Goal: Task Accomplishment & Management: Manage account settings

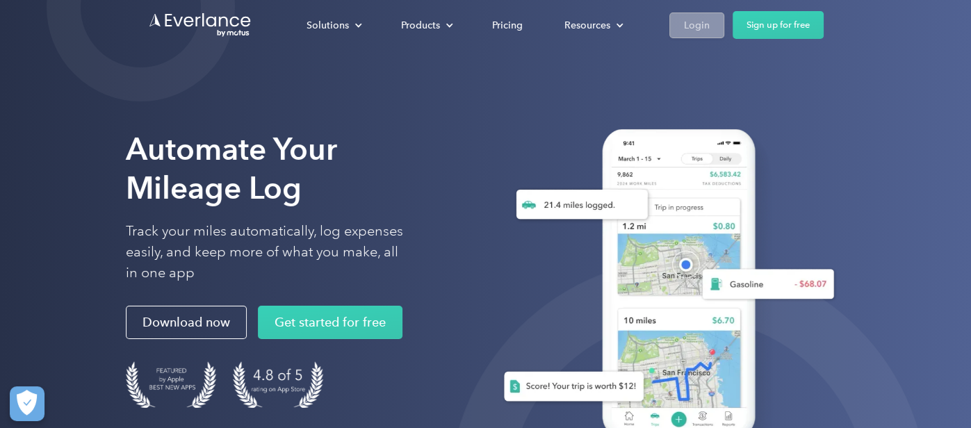
click at [709, 22] on link "Login" at bounding box center [697, 26] width 55 height 26
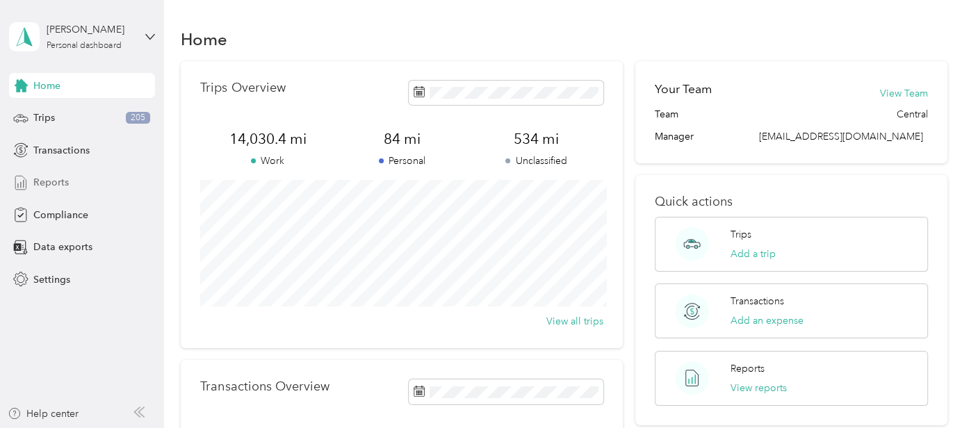
click at [31, 190] on div "Reports" at bounding box center [82, 182] width 146 height 25
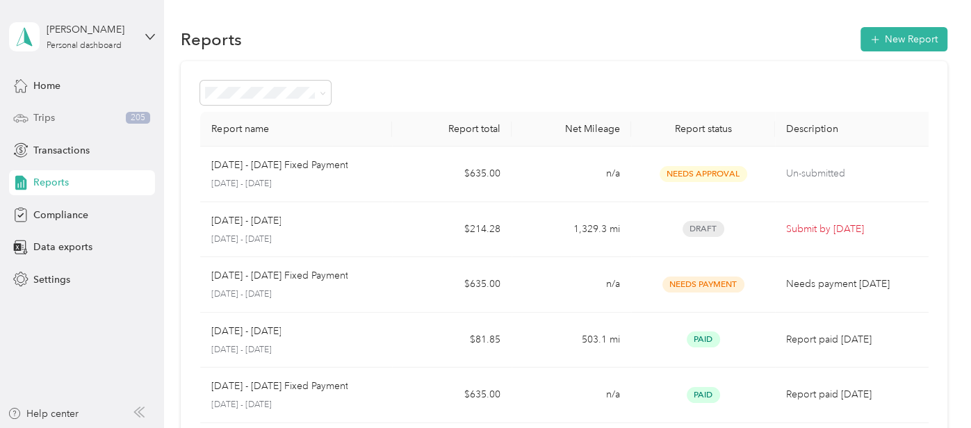
click at [70, 110] on div "Trips 205" at bounding box center [82, 118] width 146 height 25
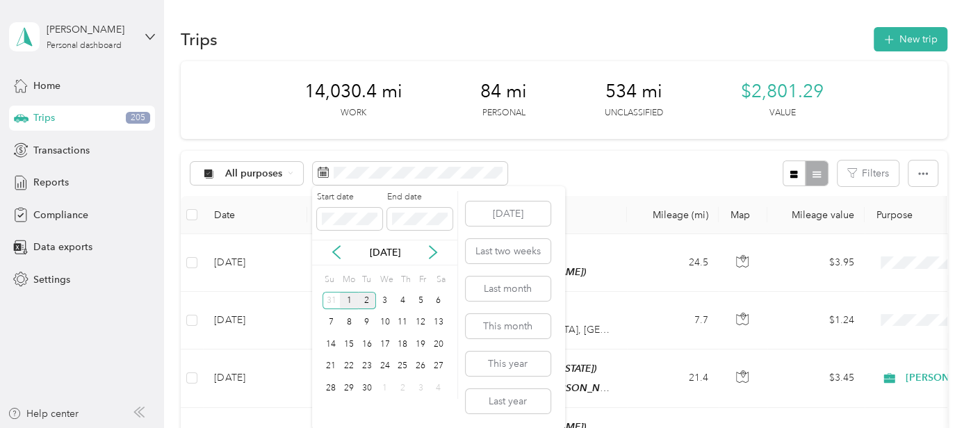
click at [348, 300] on div "1" at bounding box center [349, 300] width 18 height 17
click at [362, 385] on div "30" at bounding box center [367, 388] width 18 height 17
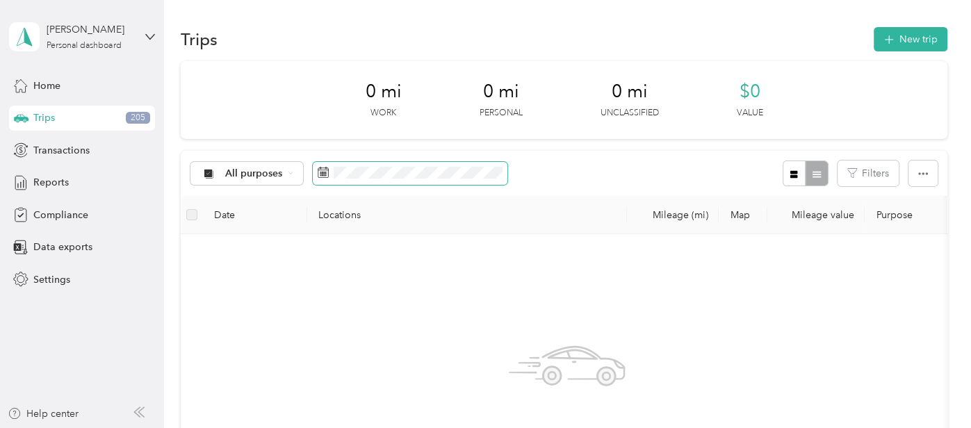
click at [446, 179] on span at bounding box center [410, 174] width 195 height 24
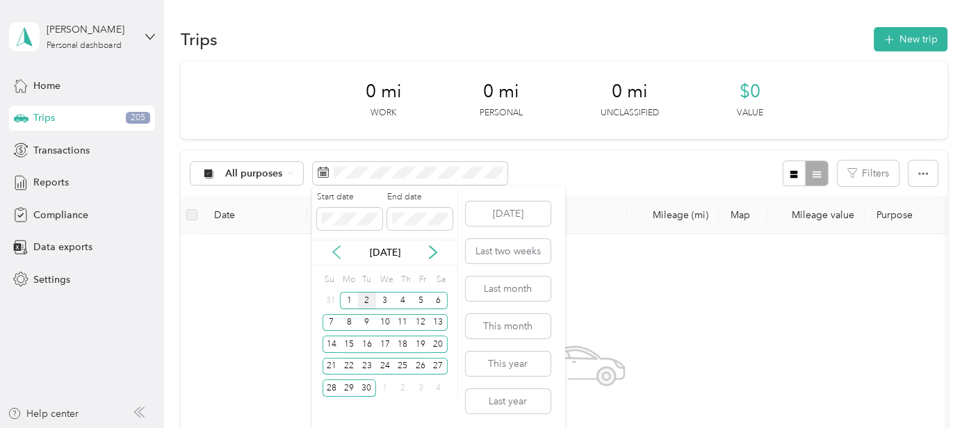
click at [339, 258] on icon at bounding box center [336, 253] width 7 height 13
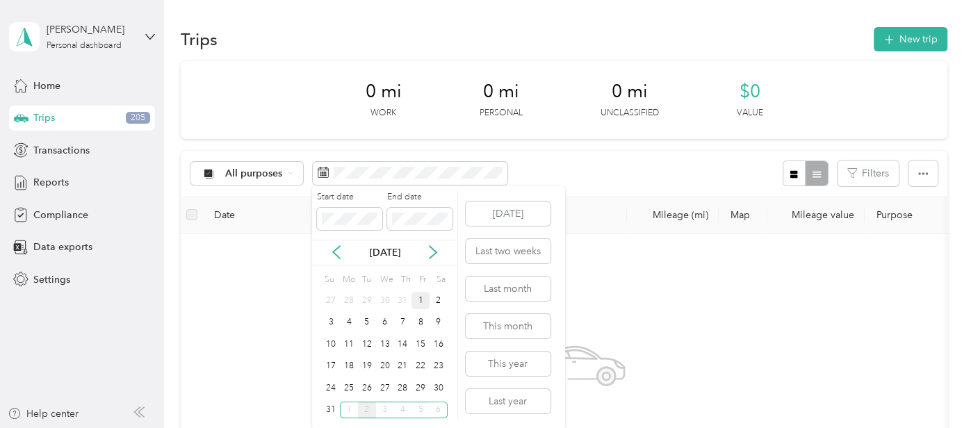
click at [421, 299] on div "1" at bounding box center [421, 300] width 18 height 17
click at [416, 384] on div "29" at bounding box center [421, 388] width 18 height 17
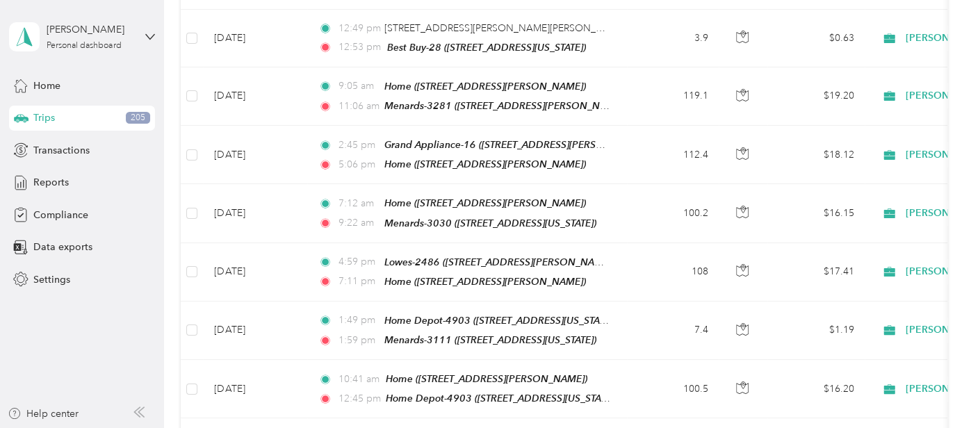
scroll to position [1471, 0]
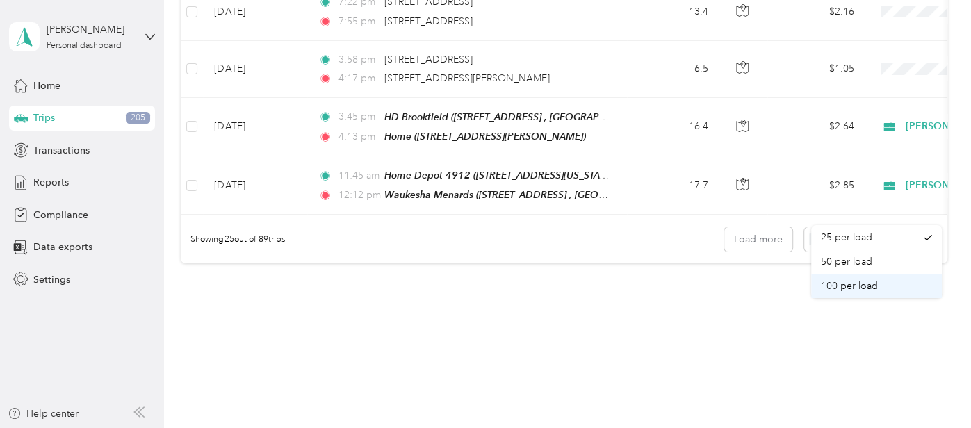
click at [824, 295] on li "100 per load" at bounding box center [877, 286] width 131 height 24
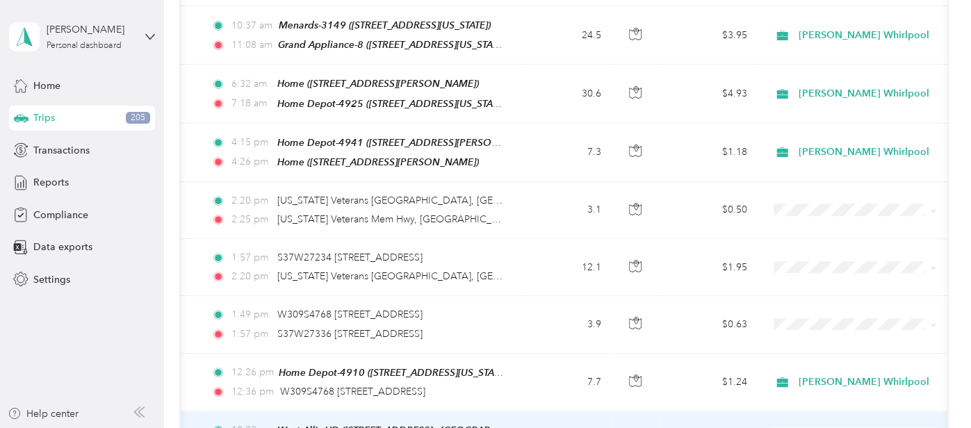
scroll to position [4899, 0]
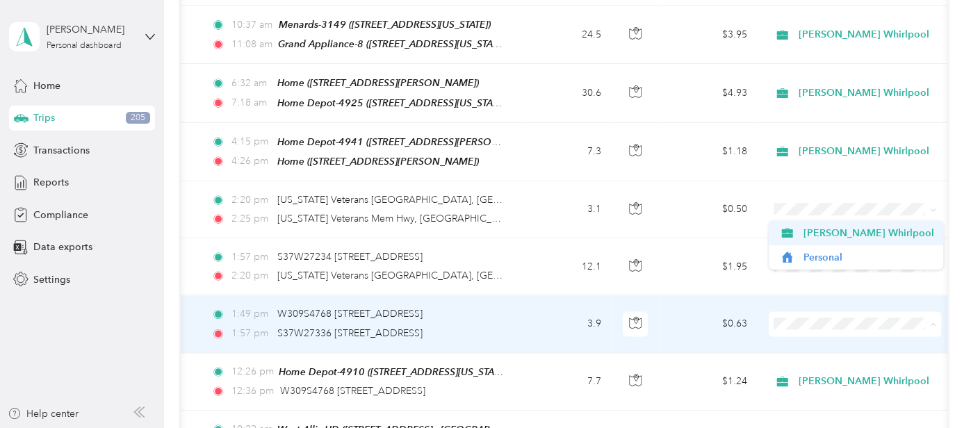
click at [803, 229] on span "[PERSON_NAME] Whirlpool" at bounding box center [868, 233] width 131 height 15
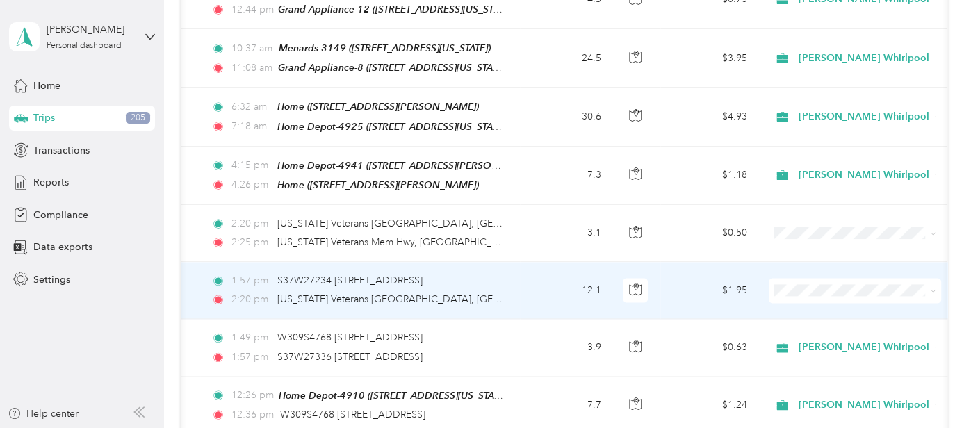
scroll to position [4876, 0]
click at [784, 261] on td at bounding box center [855, 289] width 195 height 57
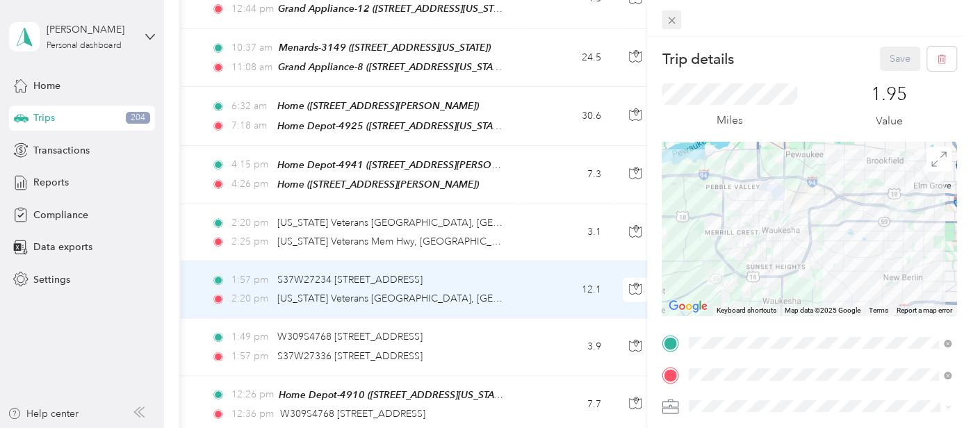
click at [679, 29] on div "Close" at bounding box center [671, 41] width 35 height 24
click at [676, 26] on span at bounding box center [671, 19] width 19 height 19
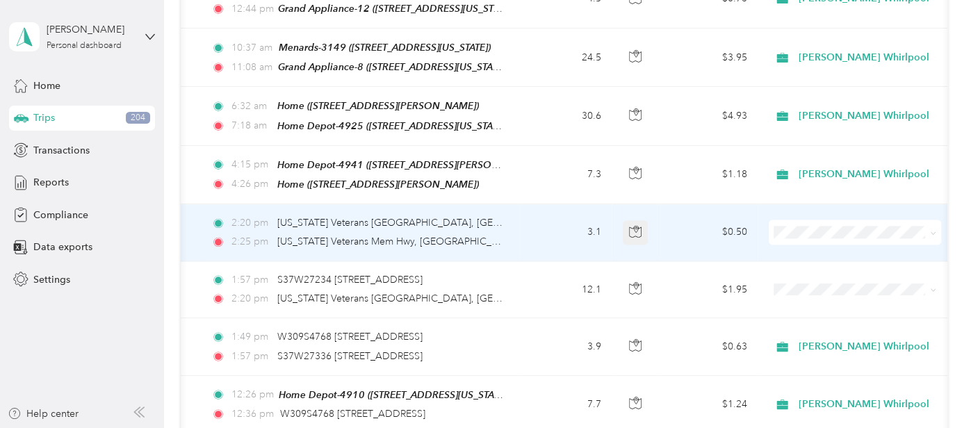
click at [644, 220] on button "button" at bounding box center [635, 232] width 25 height 25
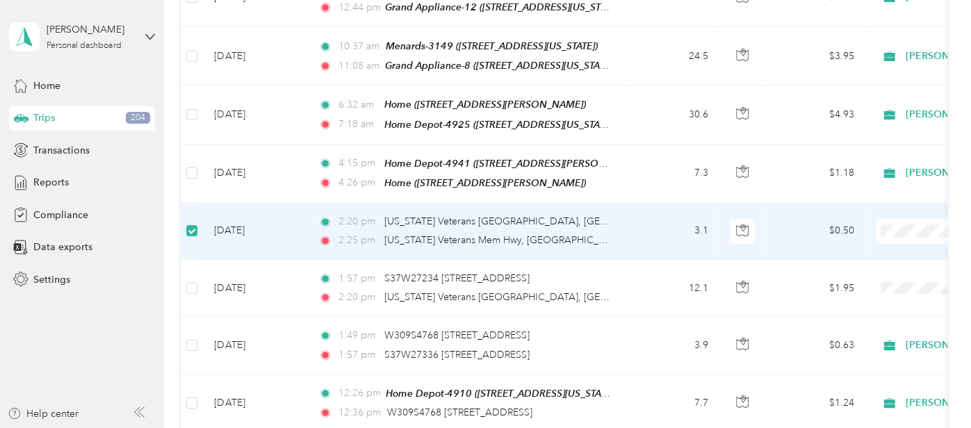
scroll to position [4875, 0]
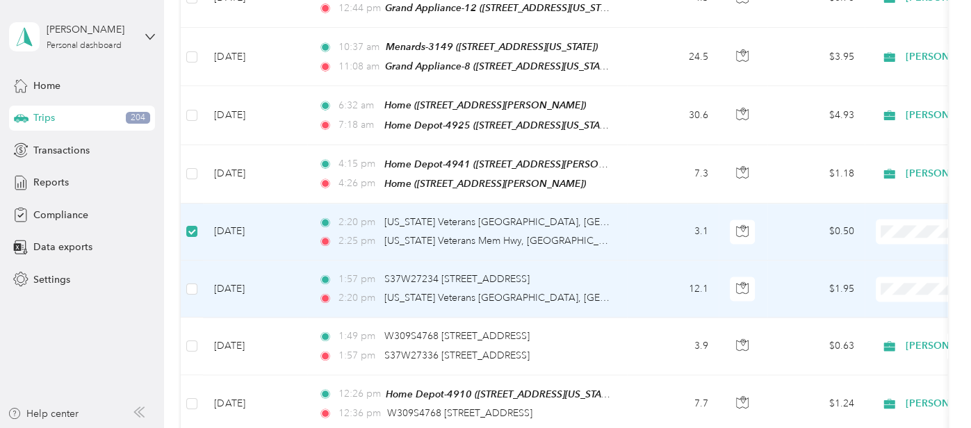
click at [195, 261] on td at bounding box center [192, 289] width 22 height 57
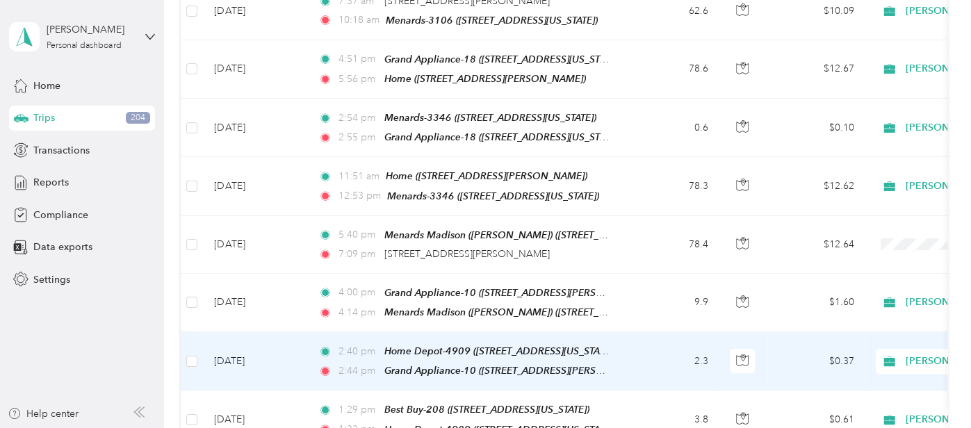
scroll to position [4101, 0]
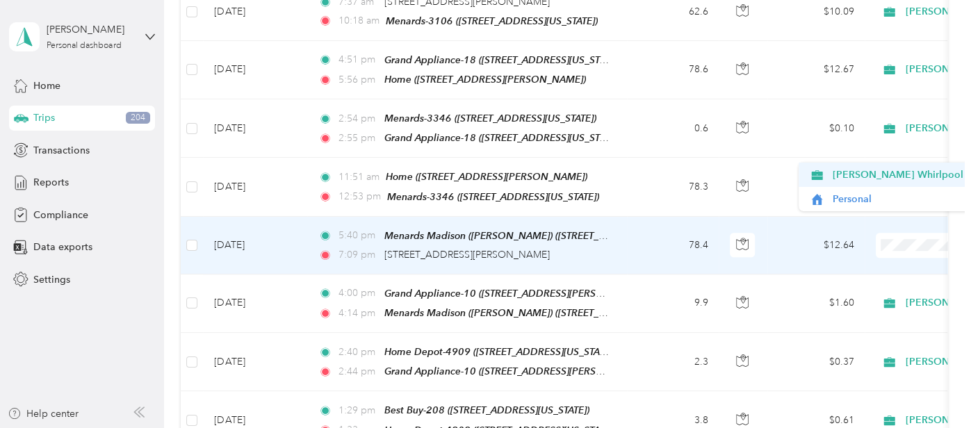
click at [891, 172] on span "[PERSON_NAME] Whirlpool" at bounding box center [898, 175] width 131 height 15
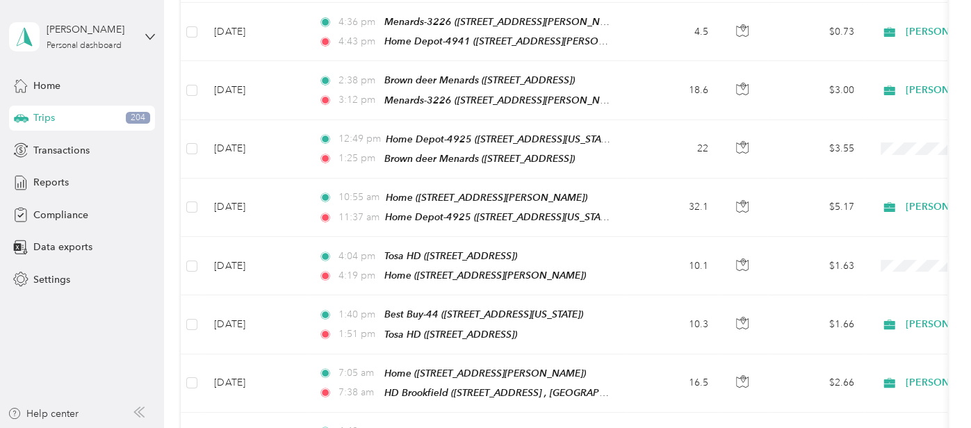
scroll to position [2569, 0]
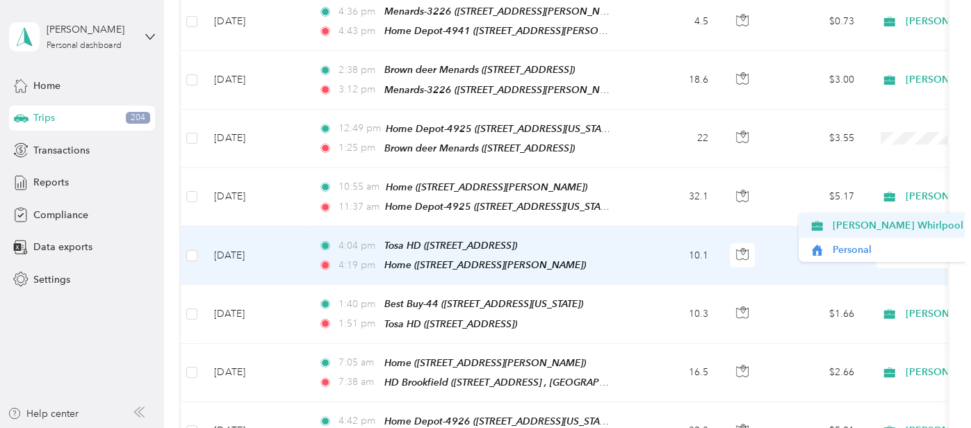
click at [881, 219] on span "[PERSON_NAME] Whirlpool" at bounding box center [898, 225] width 131 height 15
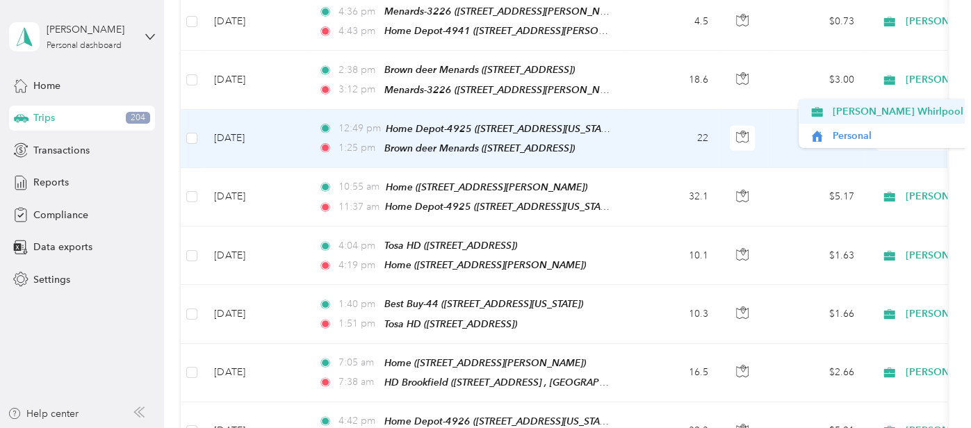
click at [877, 105] on span "[PERSON_NAME] Whirlpool" at bounding box center [898, 111] width 131 height 15
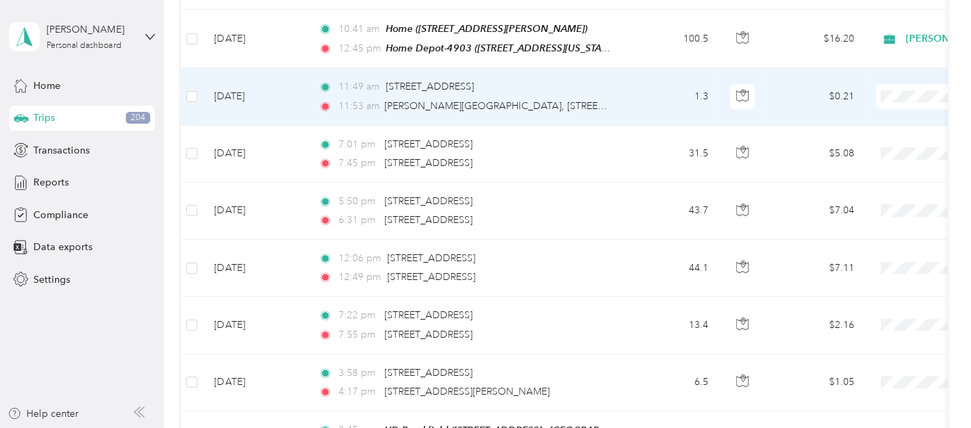
scroll to position [1155, 0]
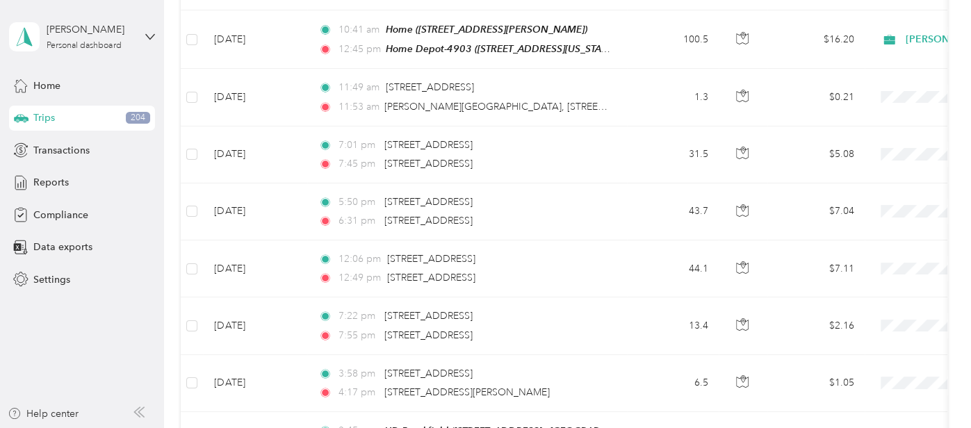
click at [85, 316] on aside "[PERSON_NAME] Personal dashboard Home Trips 204 Transactions Reports Compliance…" at bounding box center [82, 214] width 164 height 428
click at [154, 333] on aside "[PERSON_NAME] Personal dashboard Home Trips 204 Transactions Reports Compliance…" at bounding box center [82, 214] width 164 height 428
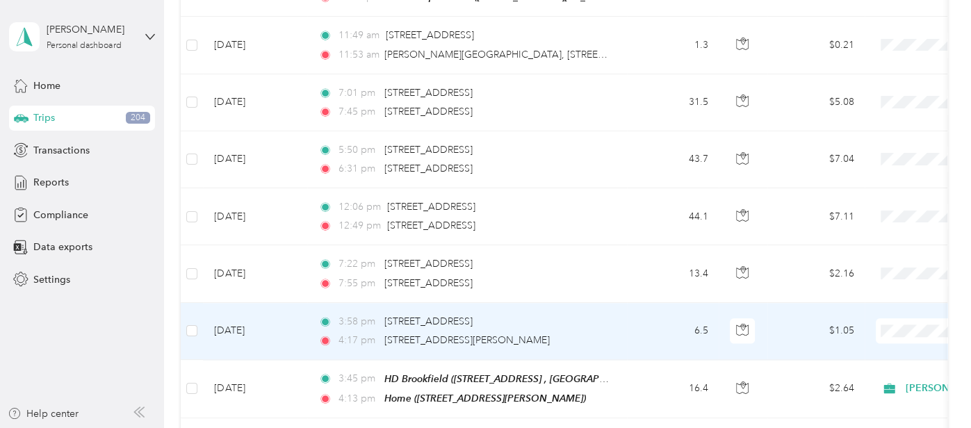
scroll to position [1211, 0]
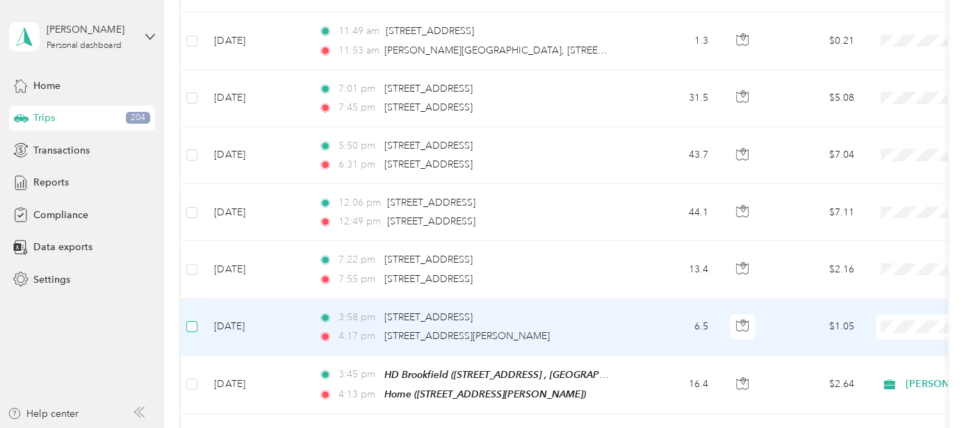
click at [197, 319] on label at bounding box center [191, 326] width 11 height 15
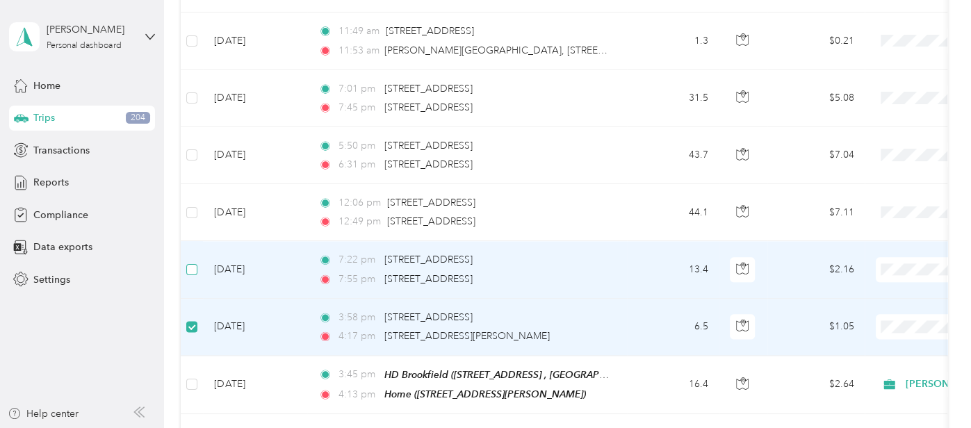
click at [193, 262] on label at bounding box center [191, 269] width 11 height 15
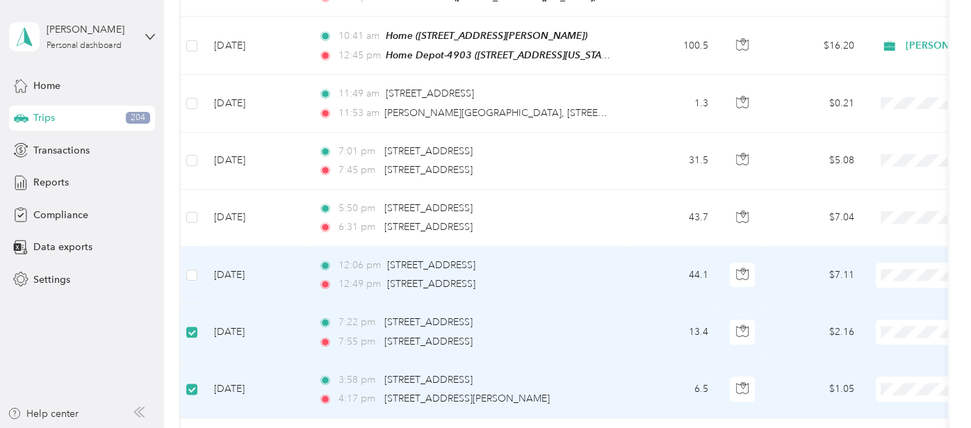
scroll to position [1137, 0]
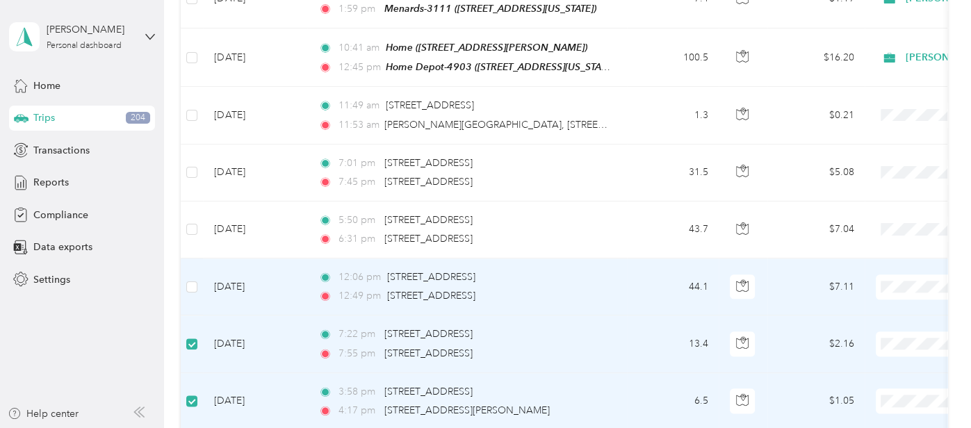
click at [193, 259] on td at bounding box center [192, 287] width 22 height 57
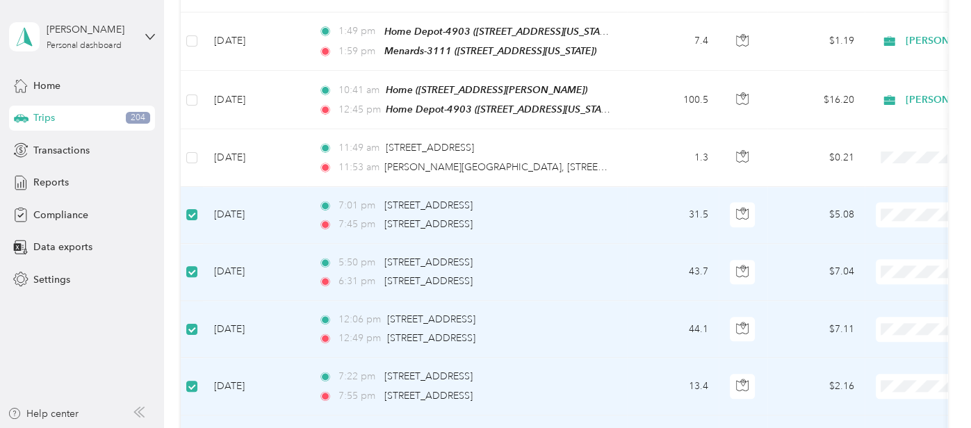
scroll to position [1088, 0]
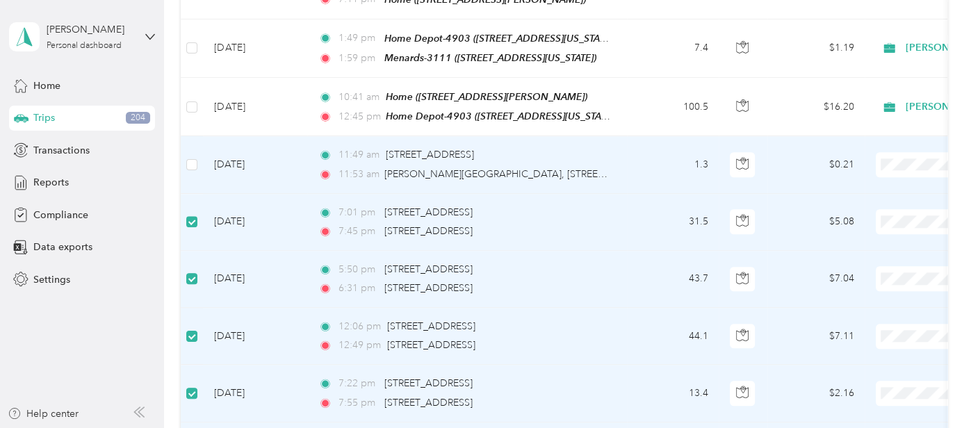
click at [195, 153] on td at bounding box center [192, 164] width 22 height 57
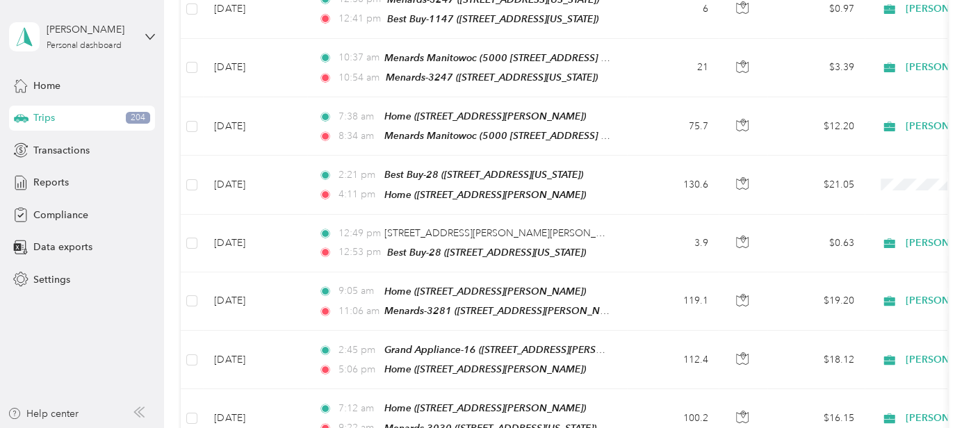
scroll to position [598, 0]
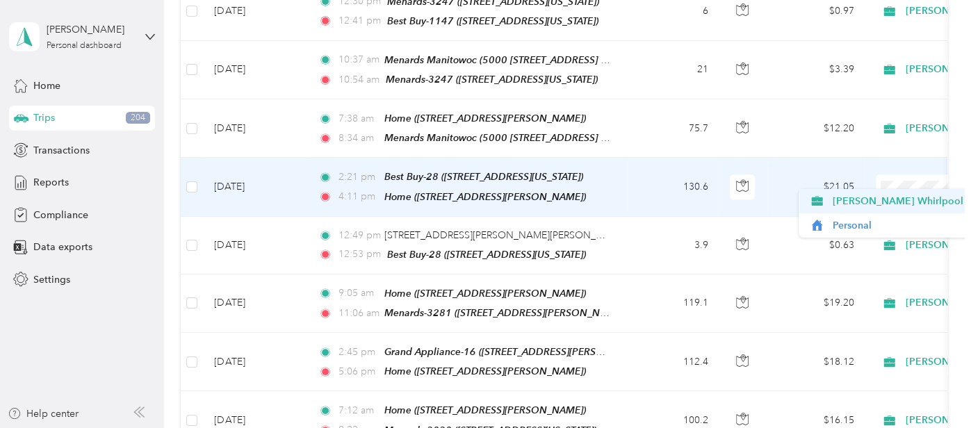
click at [889, 198] on span "[PERSON_NAME] Whirlpool" at bounding box center [898, 201] width 131 height 15
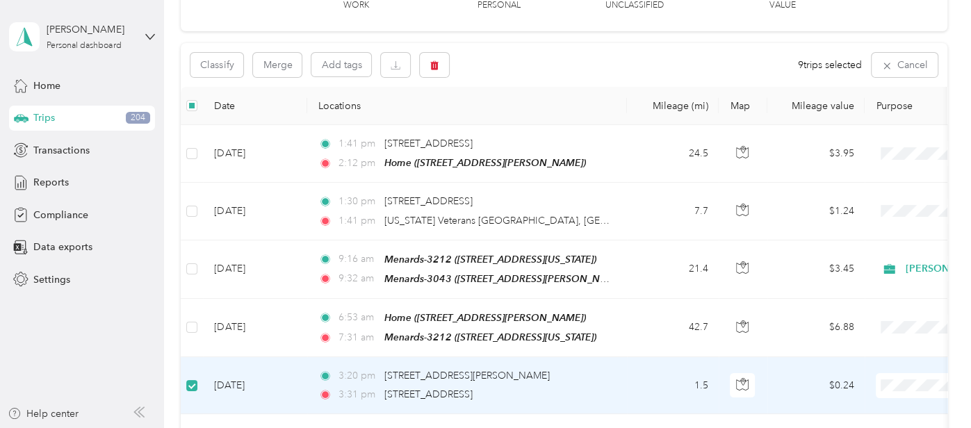
scroll to position [108, 0]
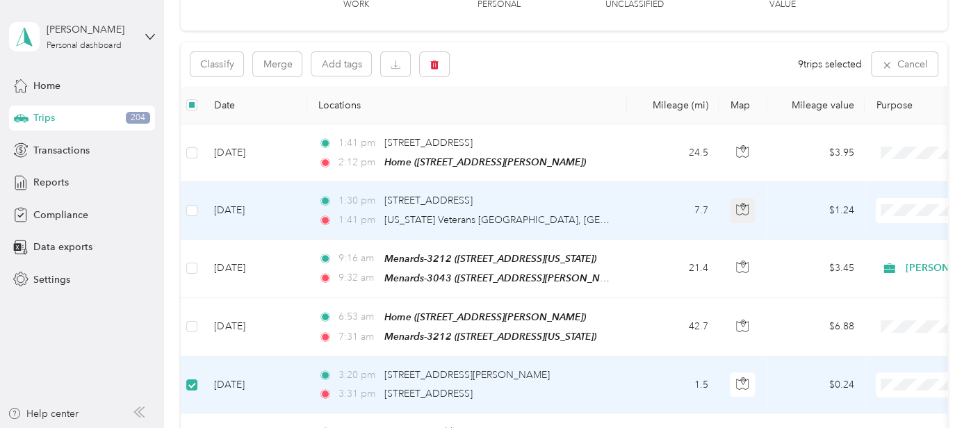
click at [748, 210] on icon "button" at bounding box center [742, 209] width 13 height 13
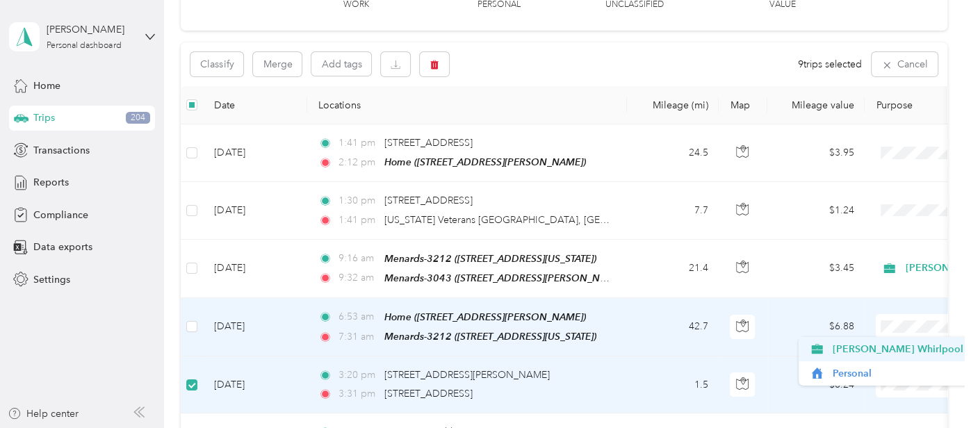
click at [885, 352] on span "[PERSON_NAME] Whirlpool" at bounding box center [898, 349] width 131 height 15
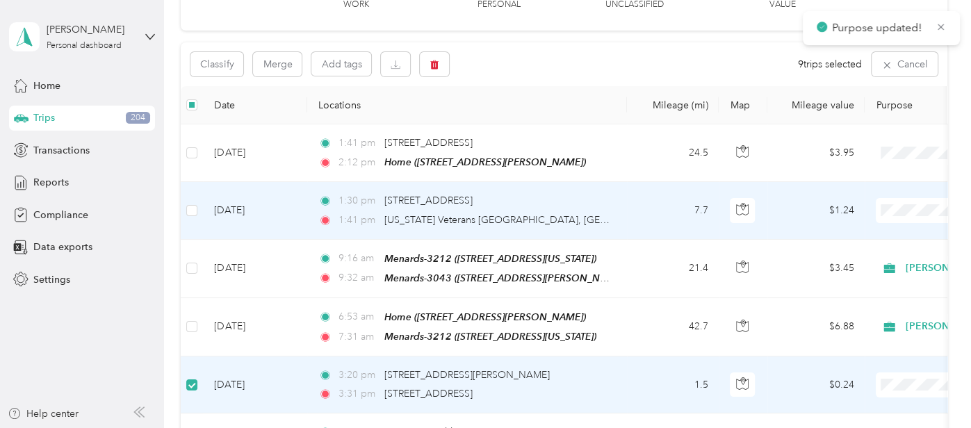
click at [894, 198] on span at bounding box center [962, 210] width 172 height 25
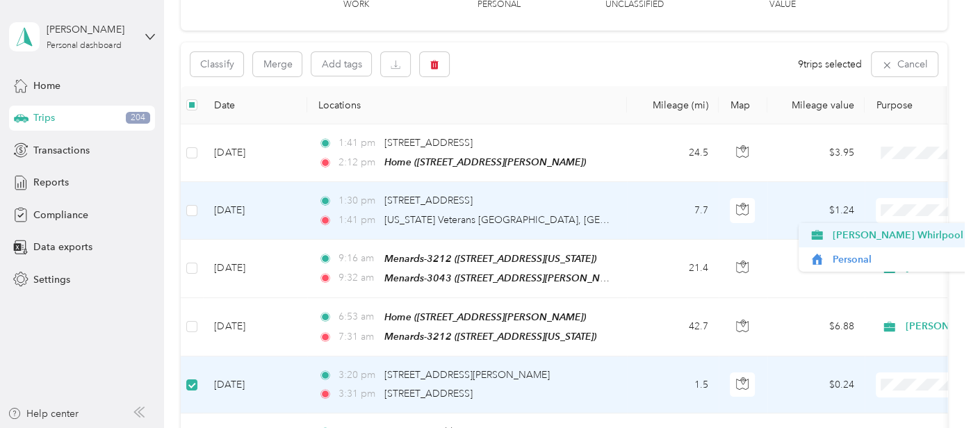
click at [882, 232] on span "[PERSON_NAME] Whirlpool" at bounding box center [898, 235] width 131 height 15
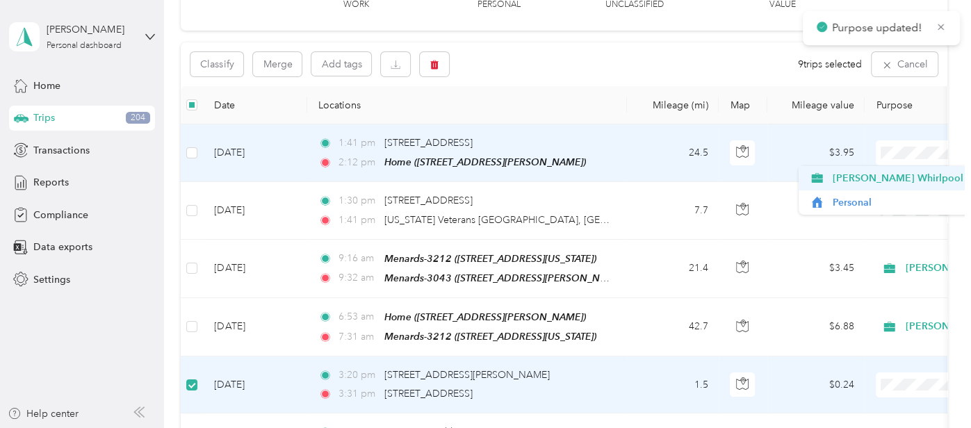
click at [862, 176] on span "[PERSON_NAME] Whirlpool" at bounding box center [898, 178] width 131 height 15
click at [895, 170] on li "[PERSON_NAME] Whirlpool" at bounding box center [886, 178] width 175 height 24
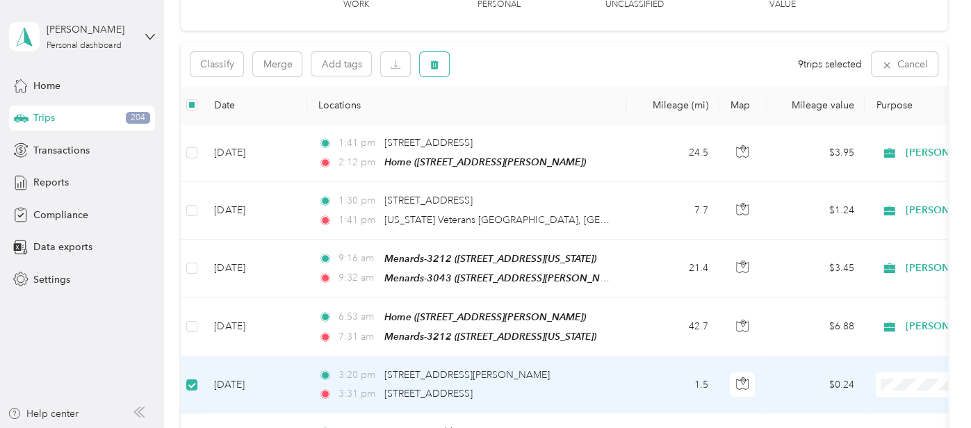
click at [439, 58] on span "button" at bounding box center [435, 64] width 10 height 12
click at [538, 118] on button "Yes" at bounding box center [538, 122] width 27 height 22
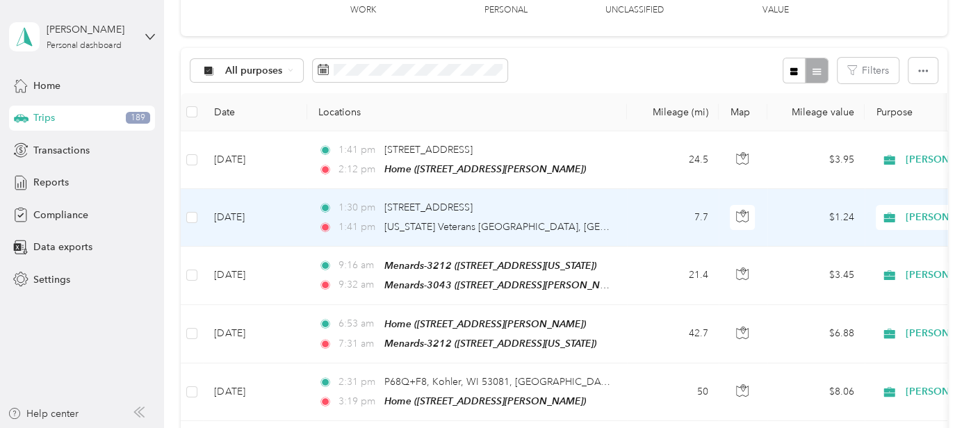
scroll to position [0, 0]
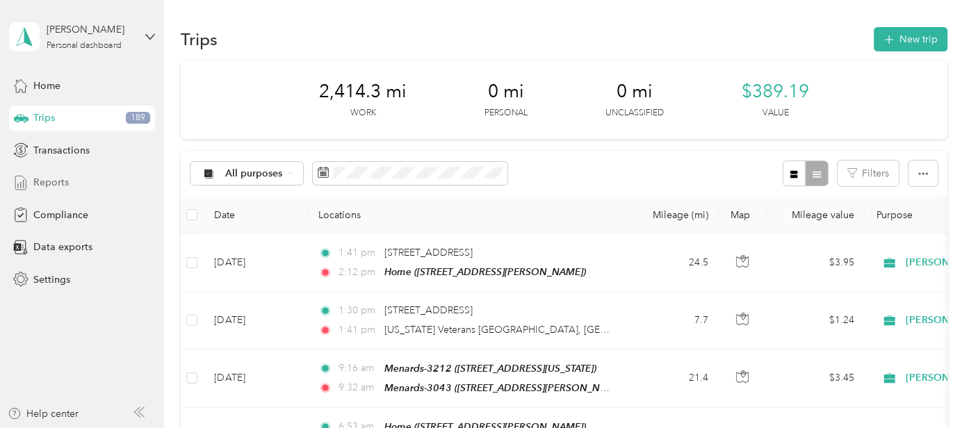
click at [125, 180] on div "Reports" at bounding box center [82, 182] width 146 height 25
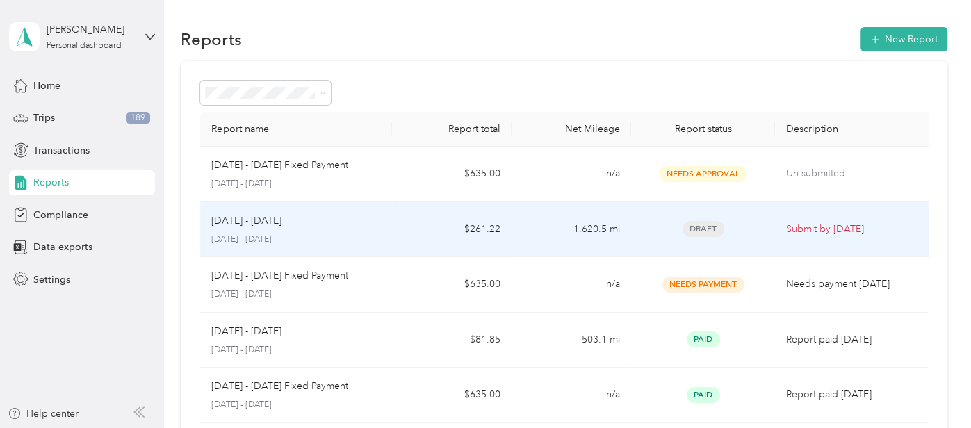
click at [705, 238] on td "Draft" at bounding box center [703, 230] width 144 height 56
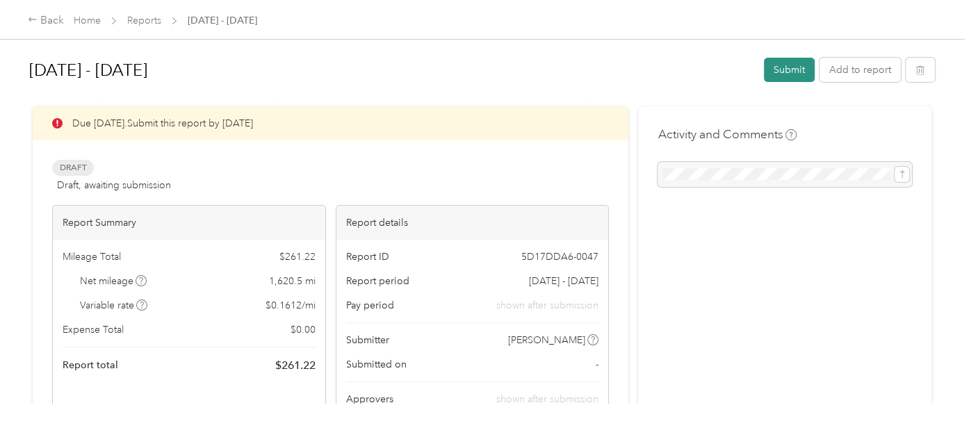
click at [793, 72] on button "Submit" at bounding box center [789, 70] width 51 height 24
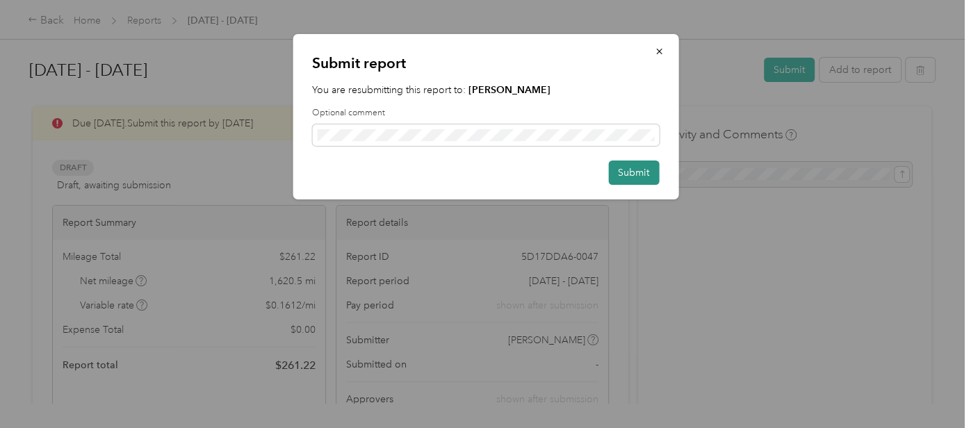
click at [645, 169] on button "Submit" at bounding box center [633, 173] width 51 height 24
